Goal: Transaction & Acquisition: Purchase product/service

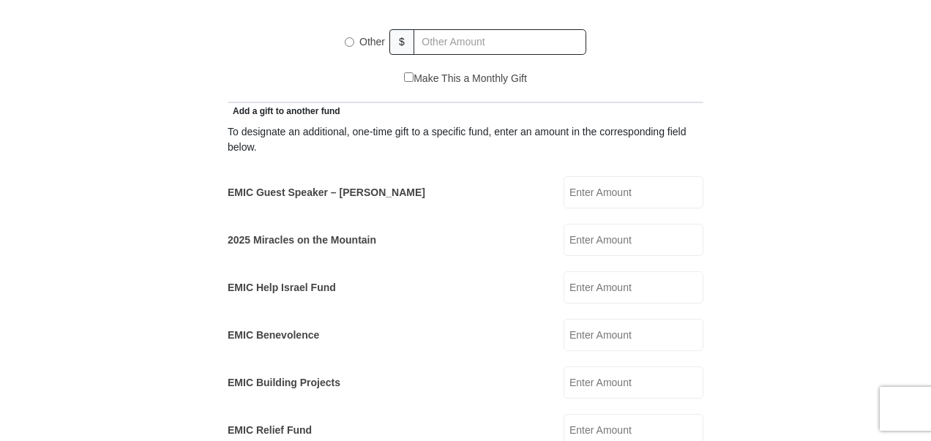
click at [607, 176] on input "EMIC Guest Speaker – [PERSON_NAME]" at bounding box center [633, 192] width 140 height 32
type input "25."
click at [804, 173] on form "[GEOGRAPHIC_DATA][DEMOGRAPHIC_DATA] Online Giving Because of gifts like yours, …" at bounding box center [465, 411] width 834 height 2260
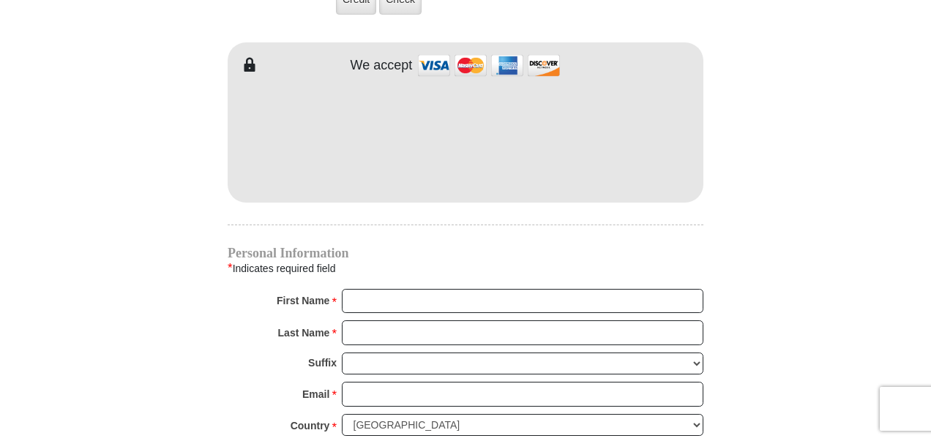
scroll to position [1385, 0]
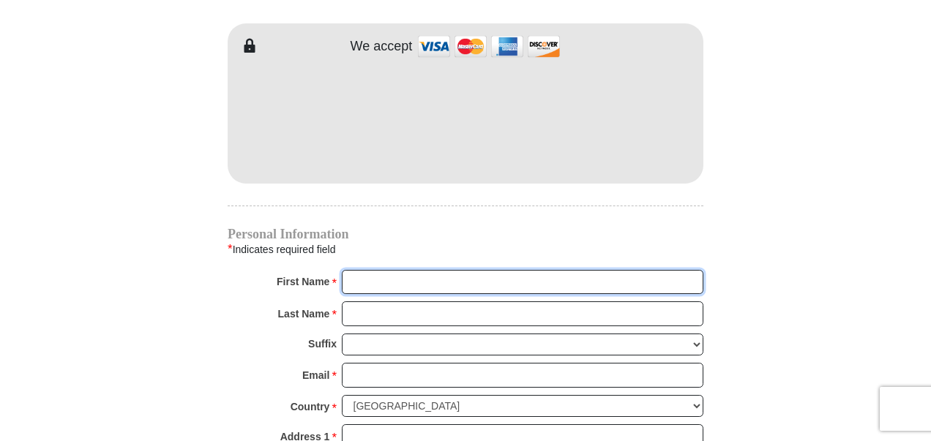
click at [530, 270] on input "First Name *" at bounding box center [523, 282] width 362 height 25
type input "[PERSON_NAME] & [PERSON_NAME]"
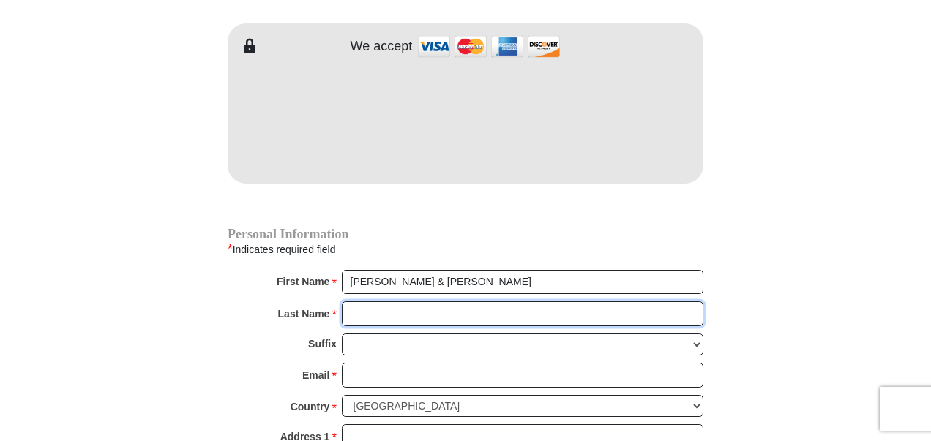
type input "[PERSON_NAME]"
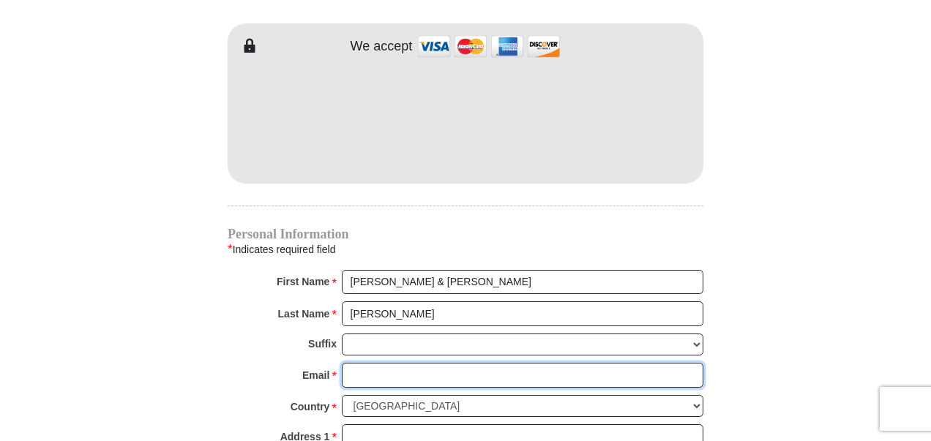
type input "[EMAIL_ADDRESS][DOMAIN_NAME]"
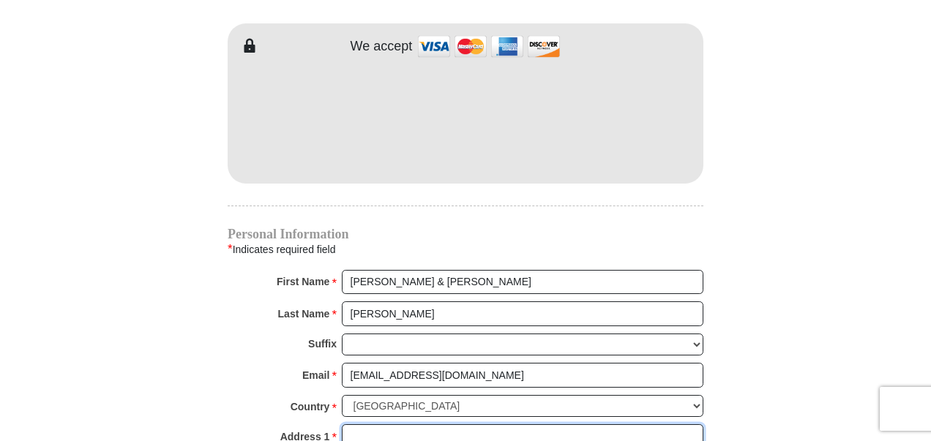
type input "[STREET_ADDRESS]"
type input "[GEOGRAPHIC_DATA]"
select select "[GEOGRAPHIC_DATA]"
type input "76135-9056"
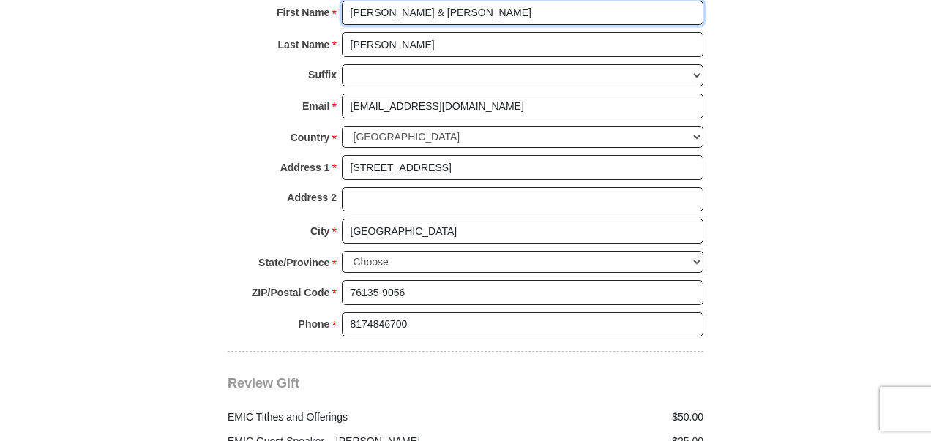
scroll to position [1666, 0]
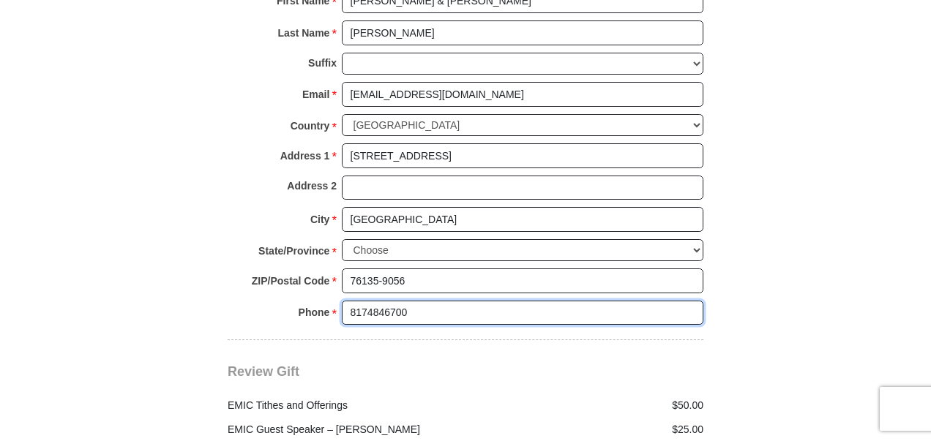
click at [461, 301] on input "8174846700" at bounding box center [523, 313] width 362 height 25
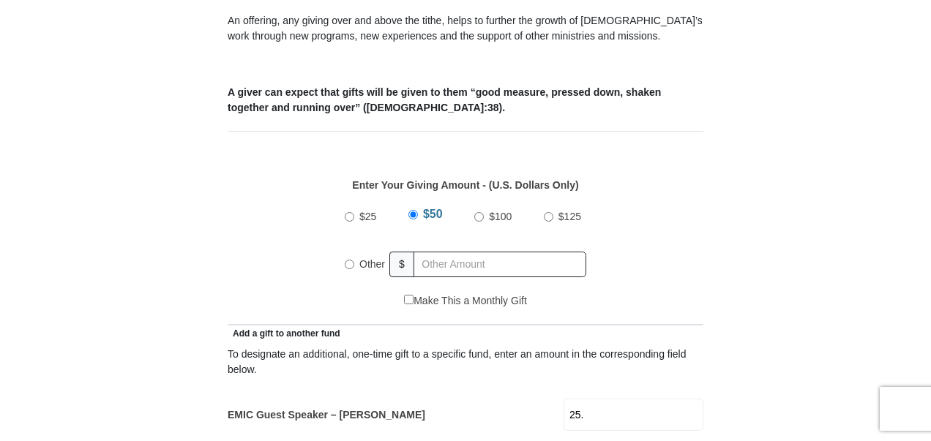
scroll to position [476, 0]
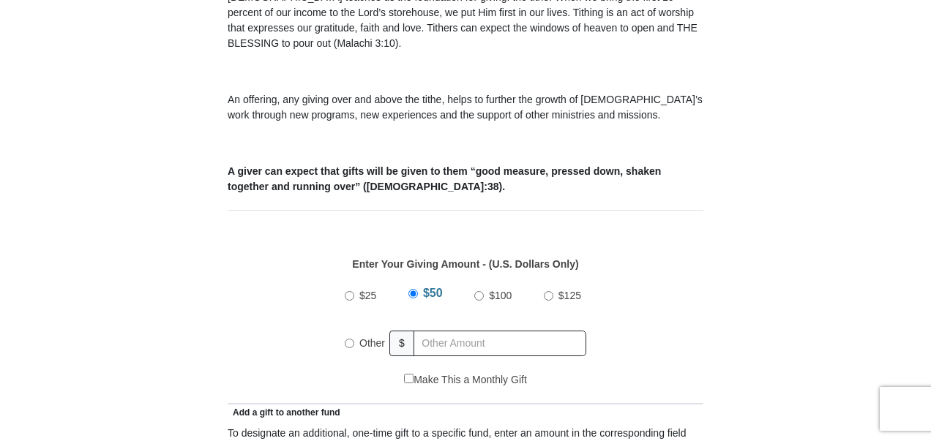
type input "[PHONE_NUMBER]"
click at [345, 339] on input "Other" at bounding box center [350, 344] width 10 height 10
radio input "true"
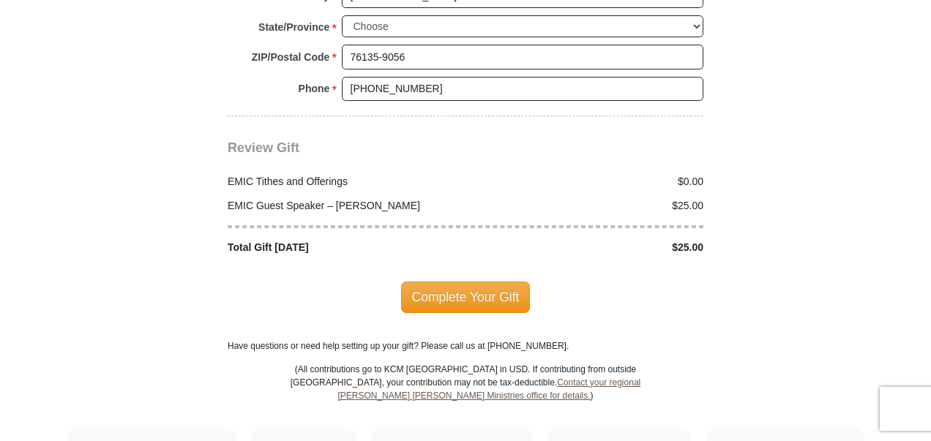
scroll to position [1884, 0]
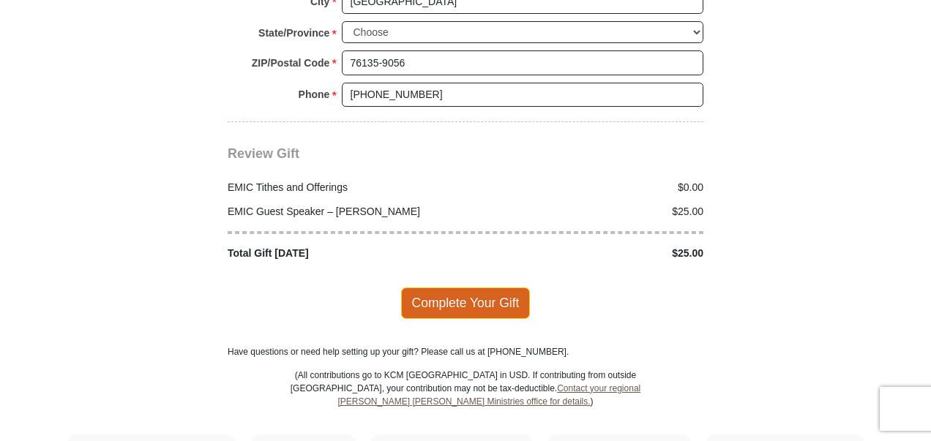
click at [419, 288] on span "Complete Your Gift" at bounding box center [466, 303] width 130 height 31
